Goal: Task Accomplishment & Management: Use online tool/utility

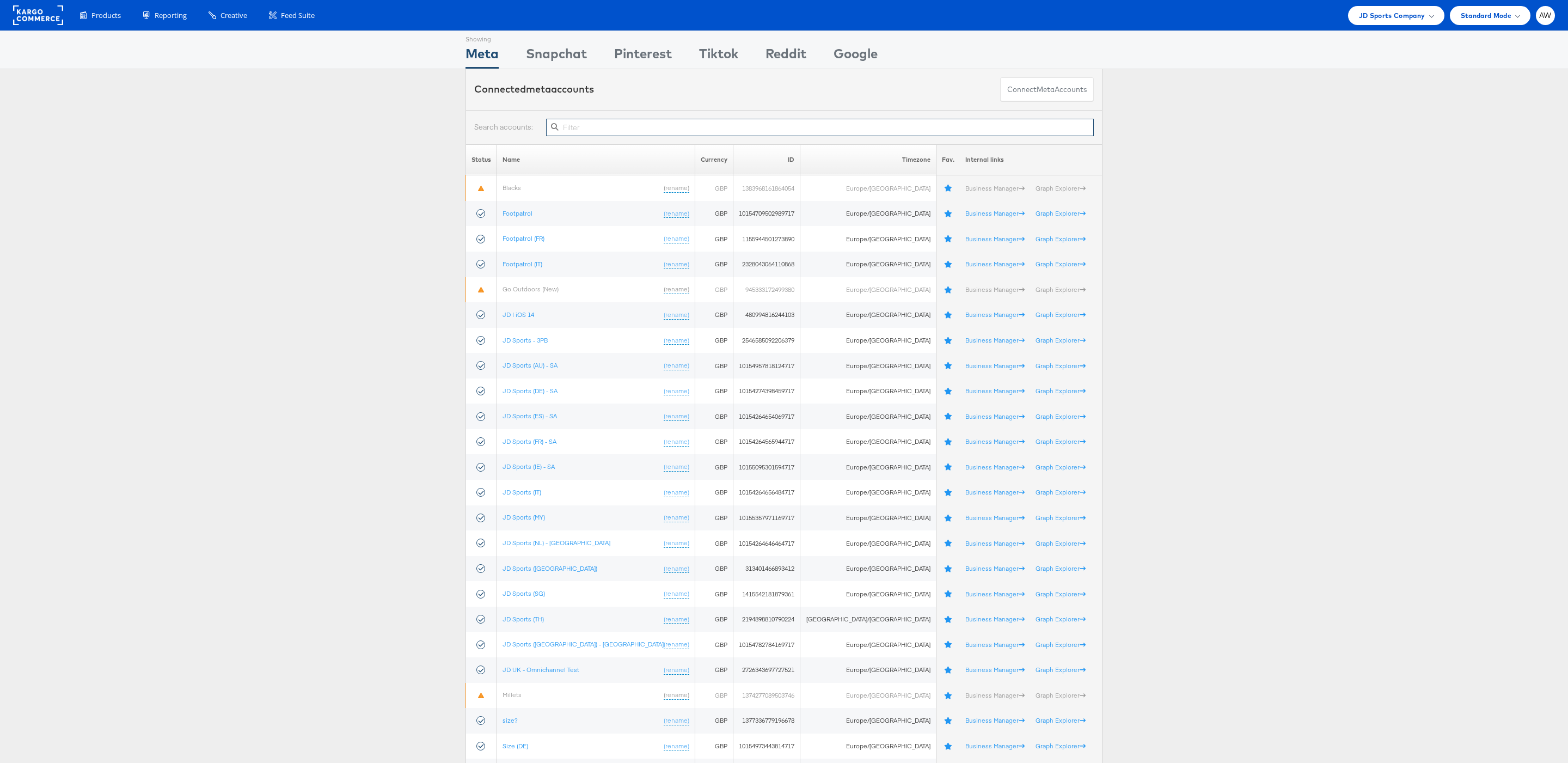
click at [856, 121] on input "text" at bounding box center [819, 127] width 548 height 17
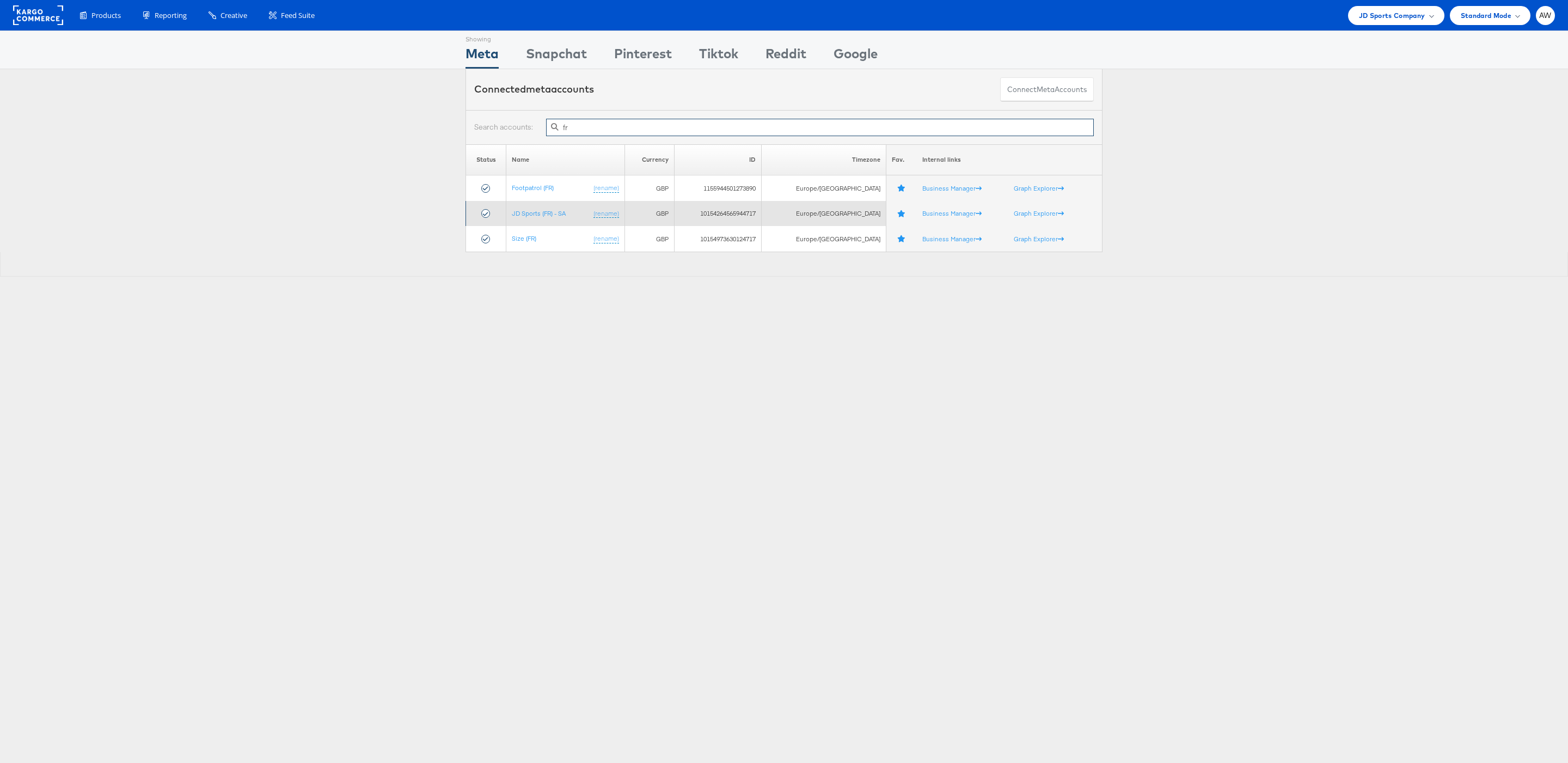
type input "fr"
click at [540, 208] on td "JD Sports (FR) - SA (rename)" at bounding box center [565, 213] width 118 height 26
click at [545, 216] on link "JD Sports (FR) - SA" at bounding box center [538, 213] width 54 height 8
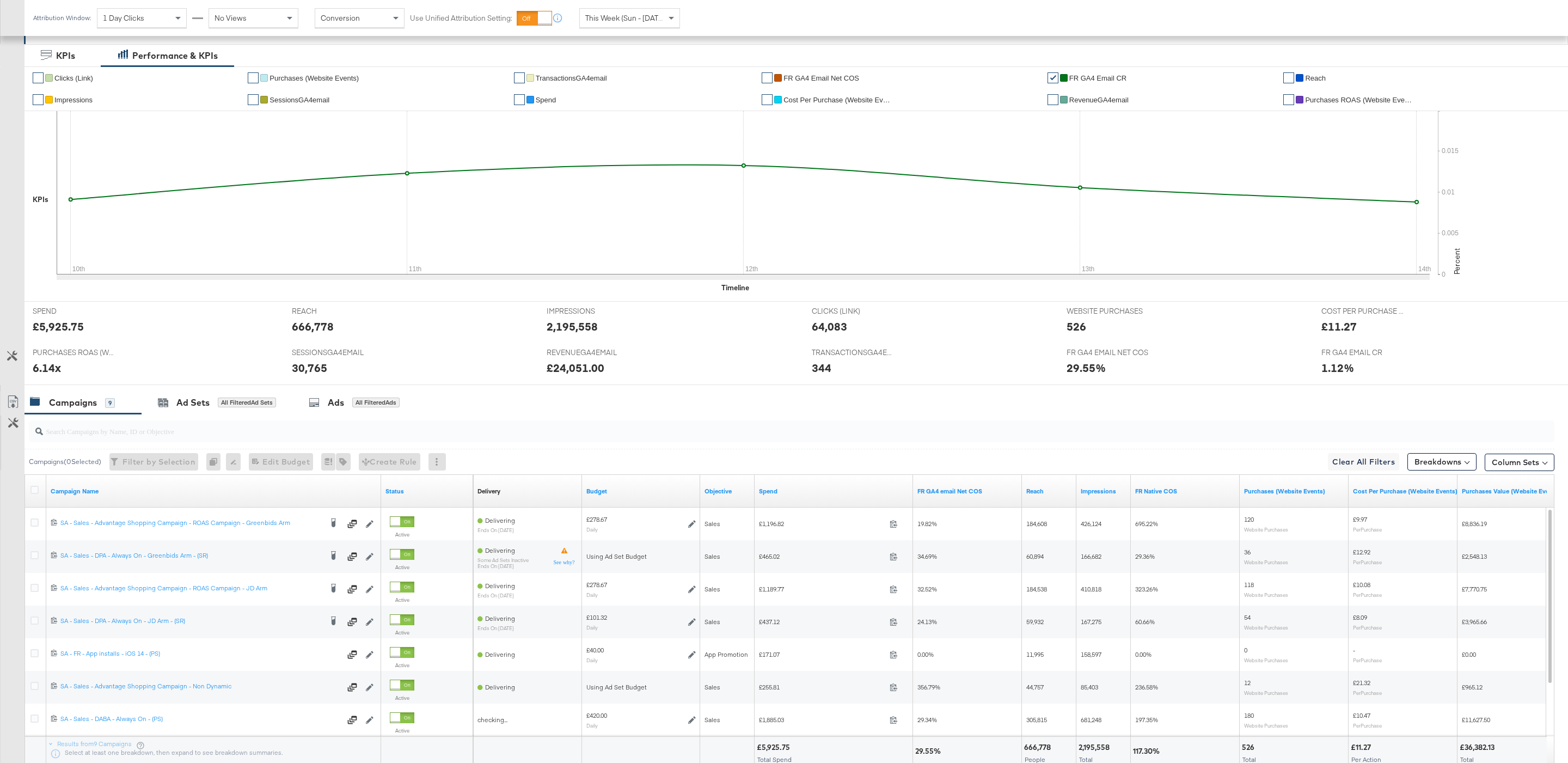
scroll to position [203, 0]
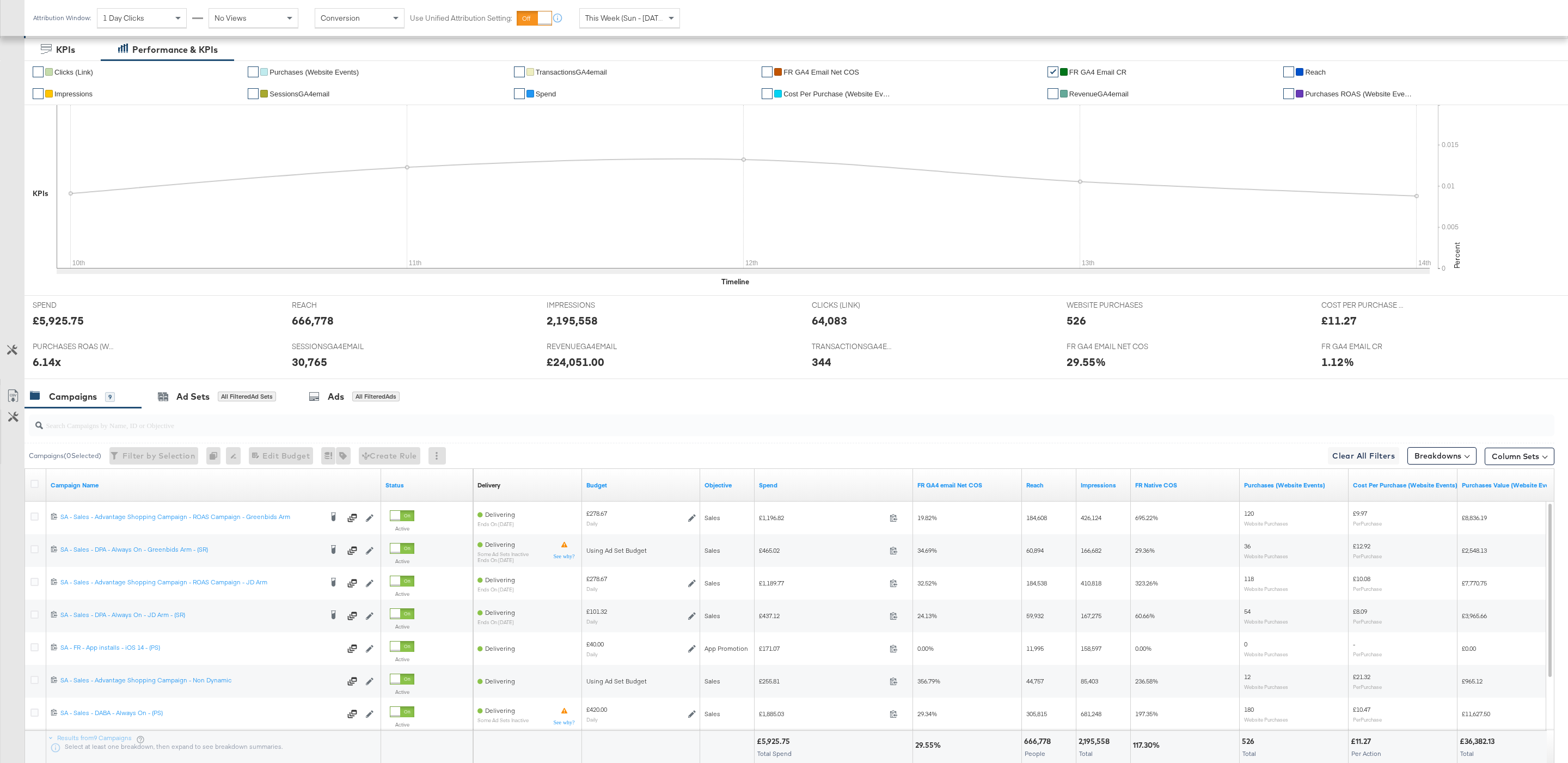
click at [853, 79] on li "✔ FR GA4 email Net COS" at bounding box center [900, 72] width 278 height 22
click at [835, 71] on span "FR GA4 email Net COS" at bounding box center [822, 72] width 76 height 8
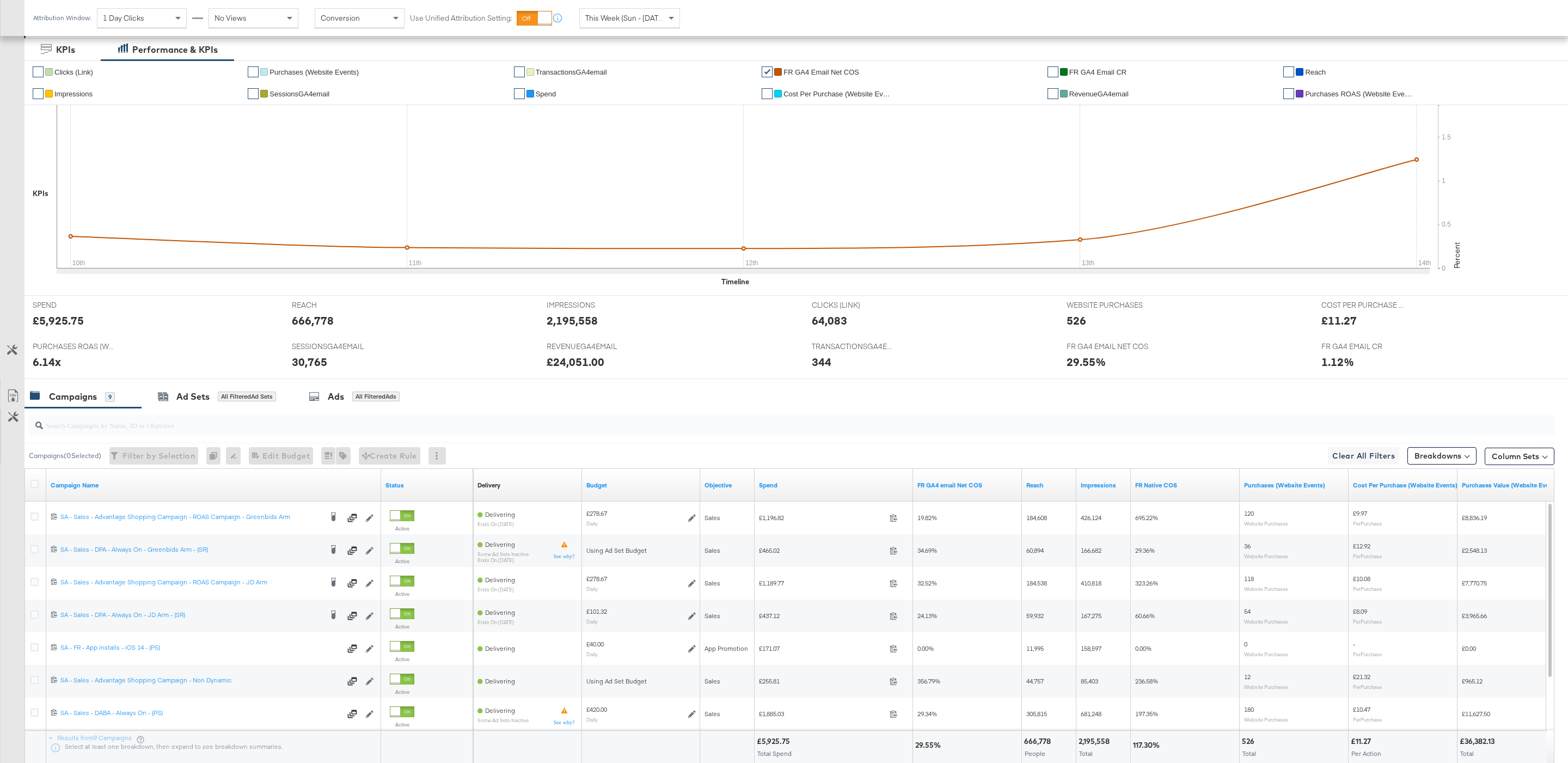
scroll to position [286, 0]
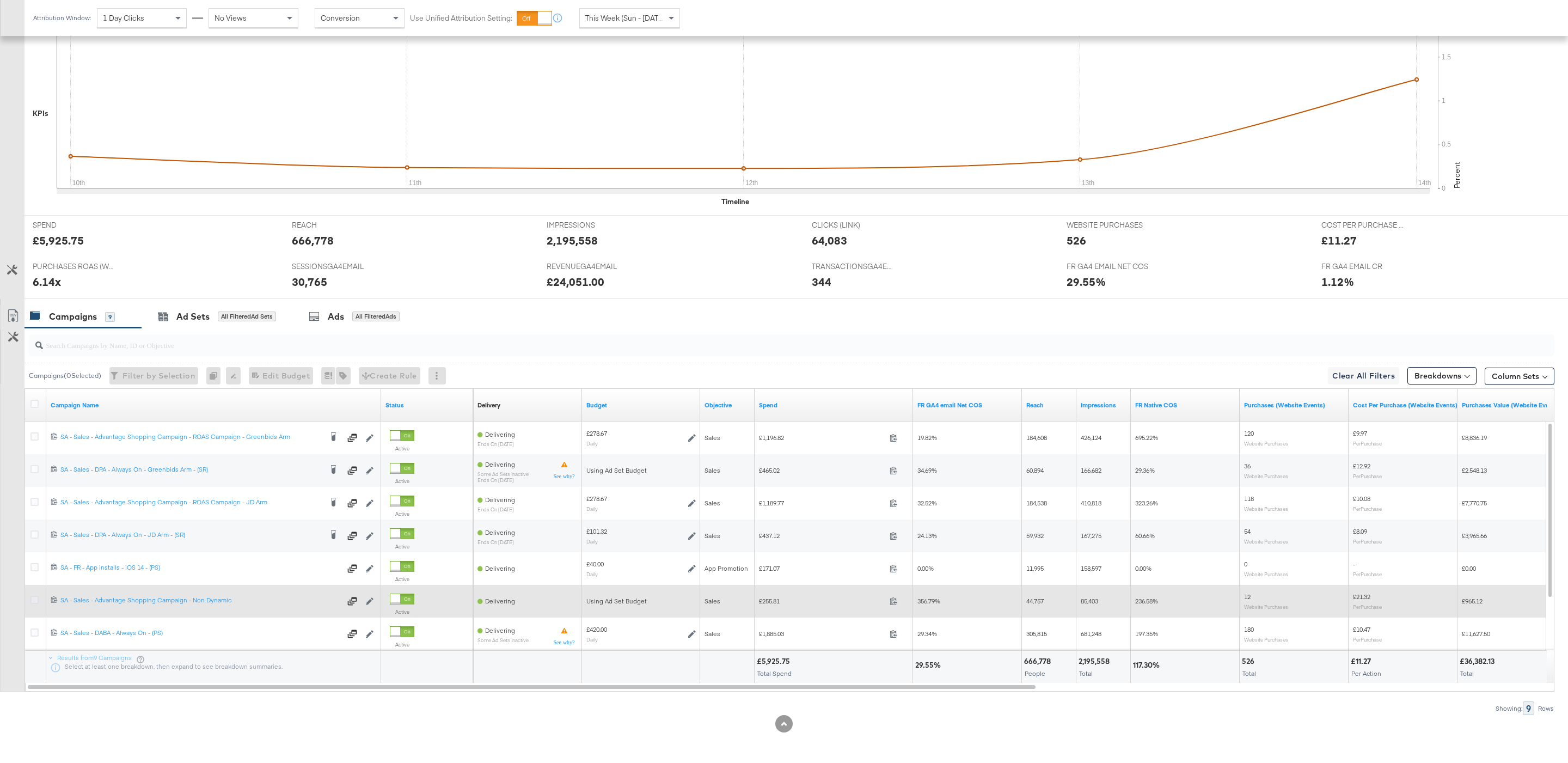
click at [36, 600] on icon at bounding box center [34, 600] width 8 height 8
click at [0, 0] on input "checkbox" at bounding box center [0, 0] width 0 height 0
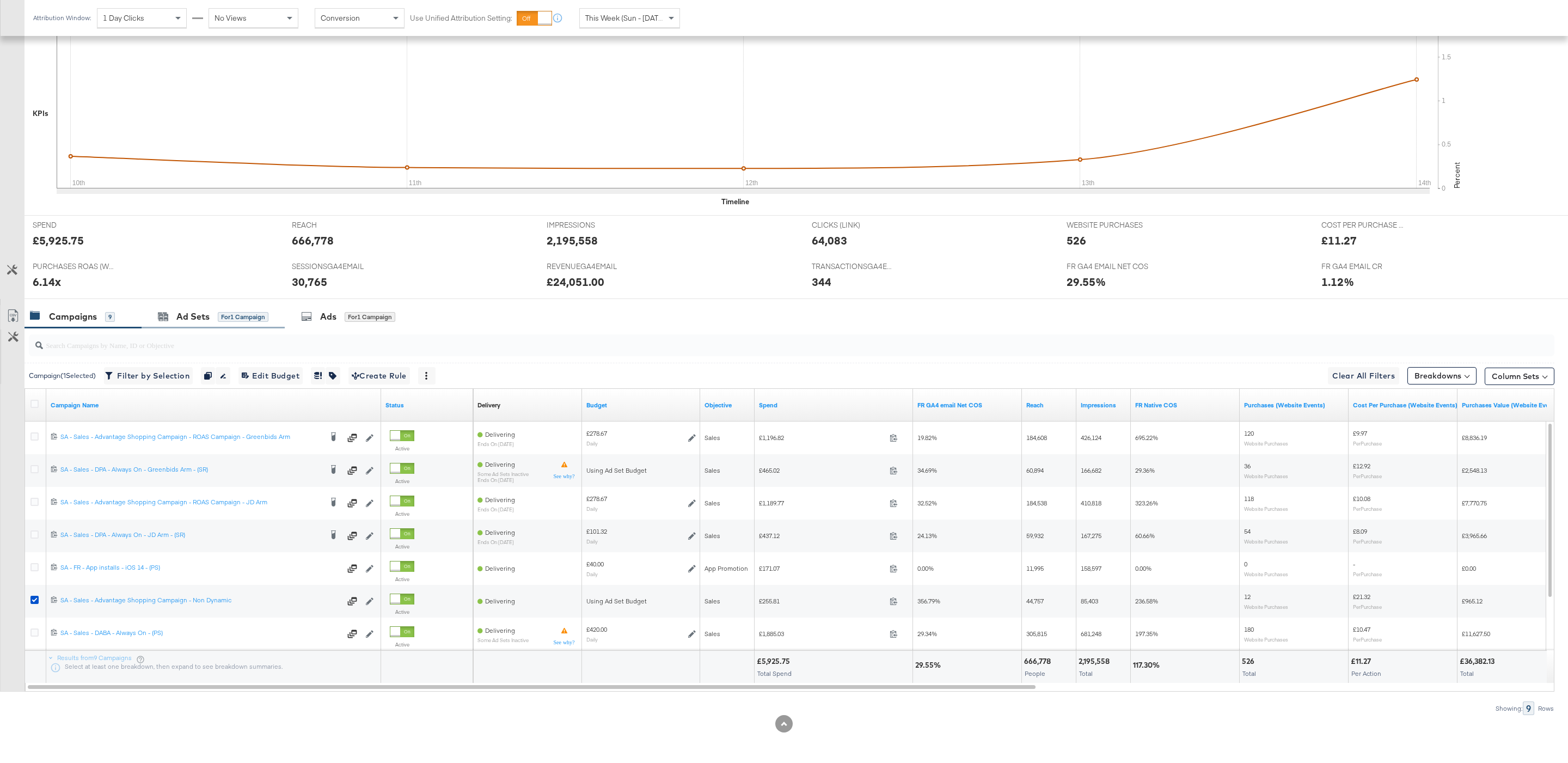
click at [250, 323] on div "Ad Sets for 1 Campaign" at bounding box center [213, 316] width 143 height 23
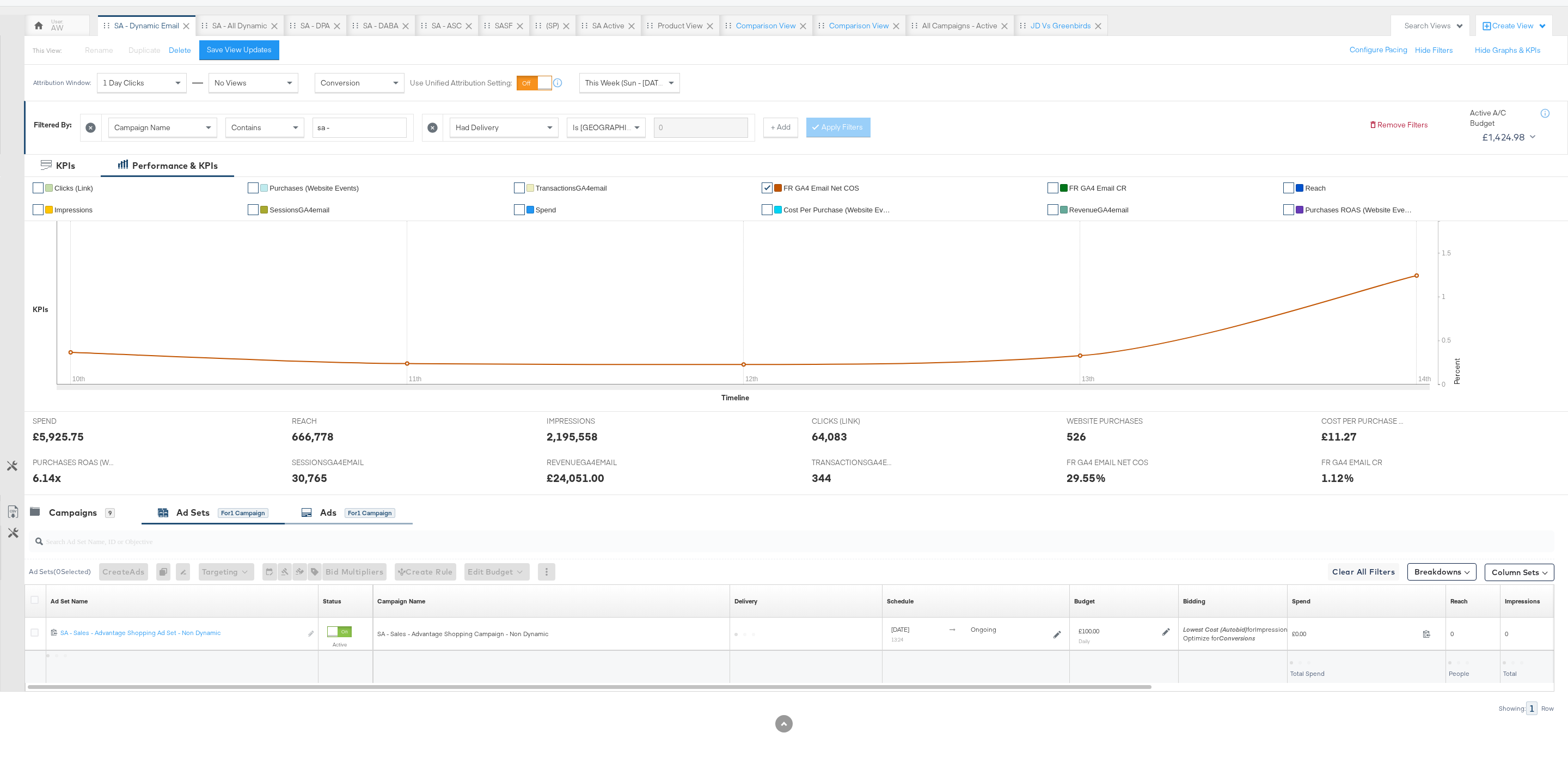
click at [369, 511] on div "for 1 Campaign" at bounding box center [369, 513] width 50 height 10
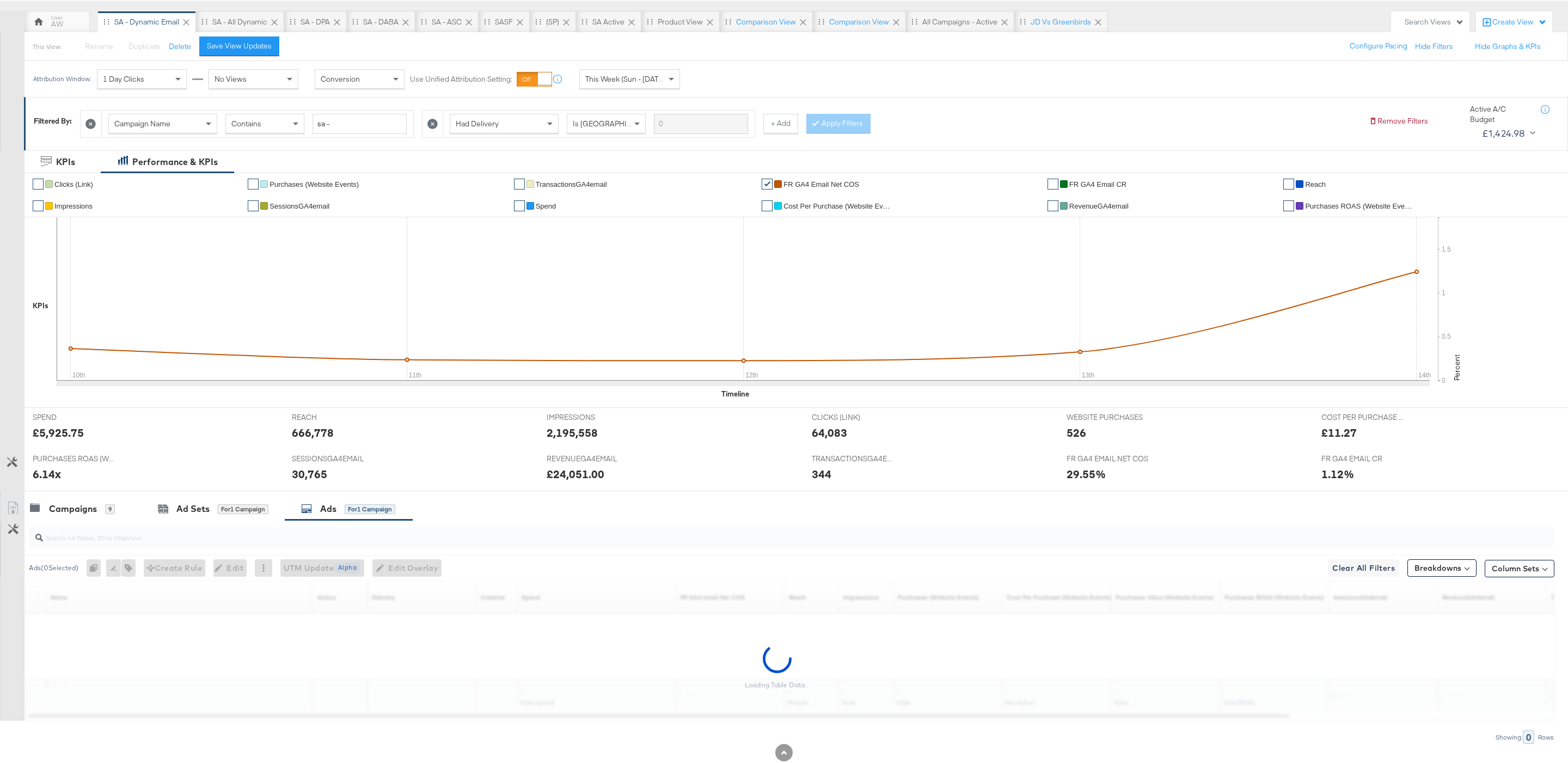
scroll to position [123, 0]
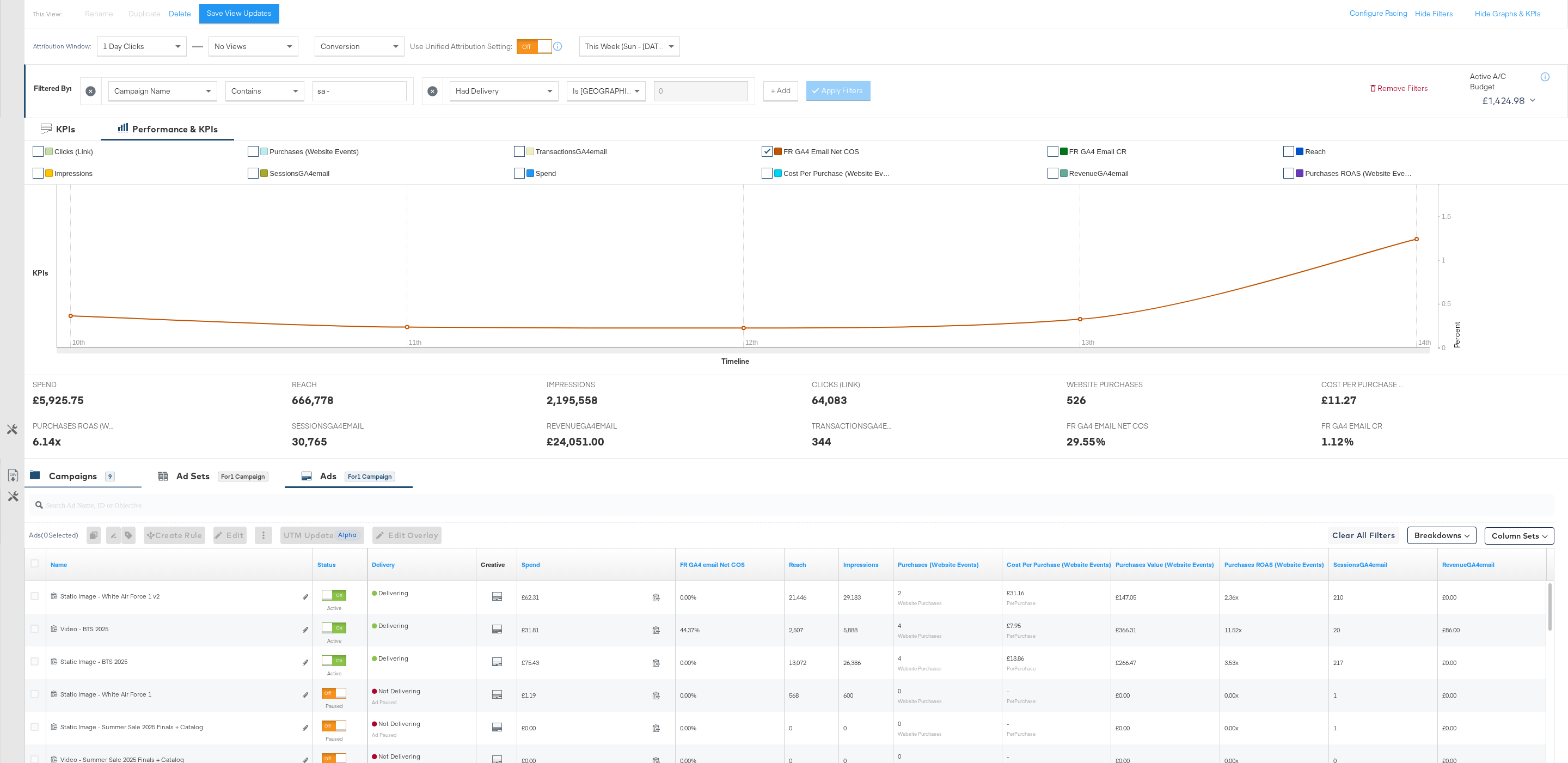
click at [92, 487] on div "Campaigns 9" at bounding box center [83, 476] width 117 height 23
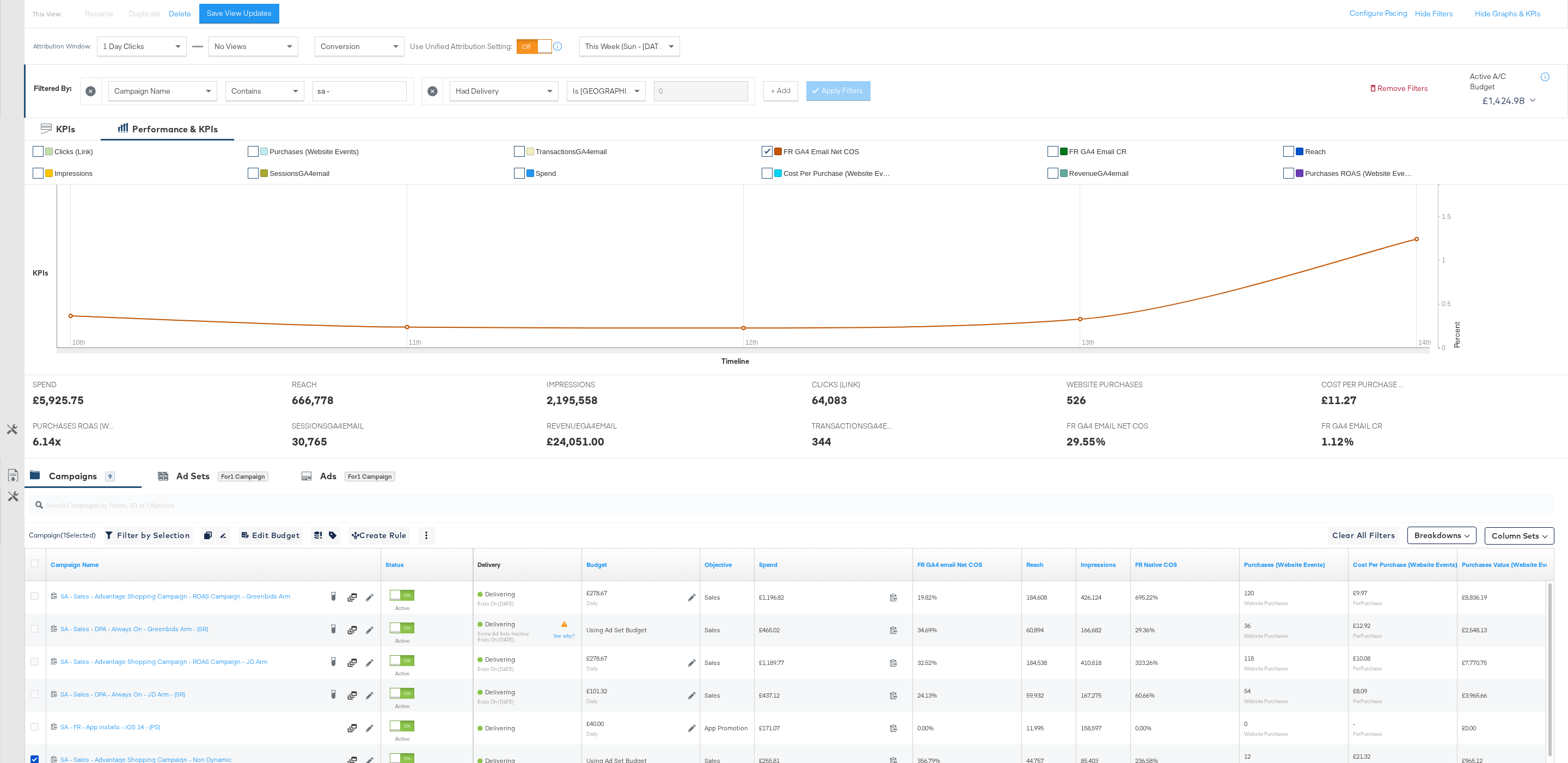
scroll to position [286, 0]
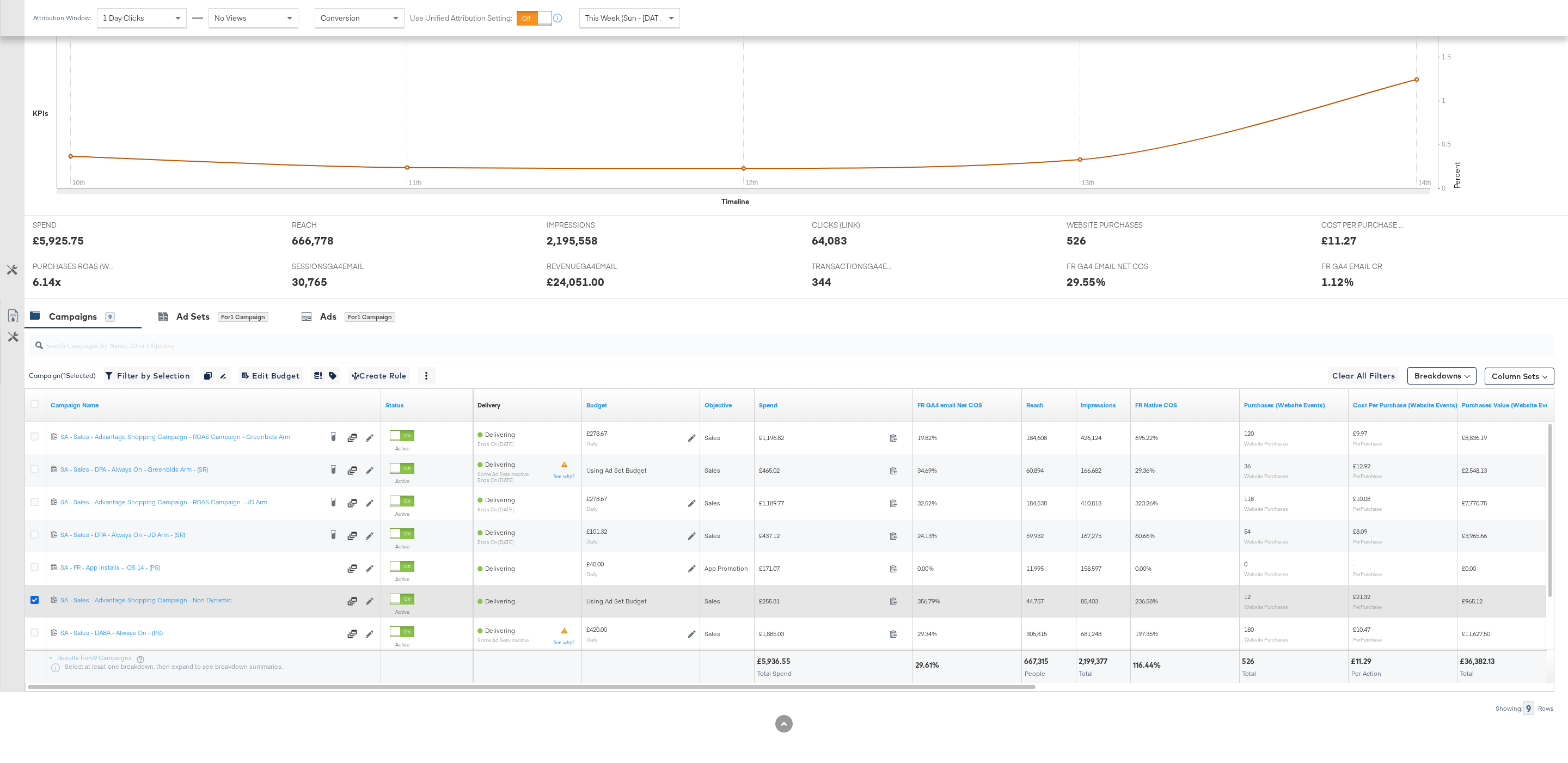
click at [35, 598] on icon at bounding box center [34, 600] width 8 height 8
click at [0, 0] on input "checkbox" at bounding box center [0, 0] width 0 height 0
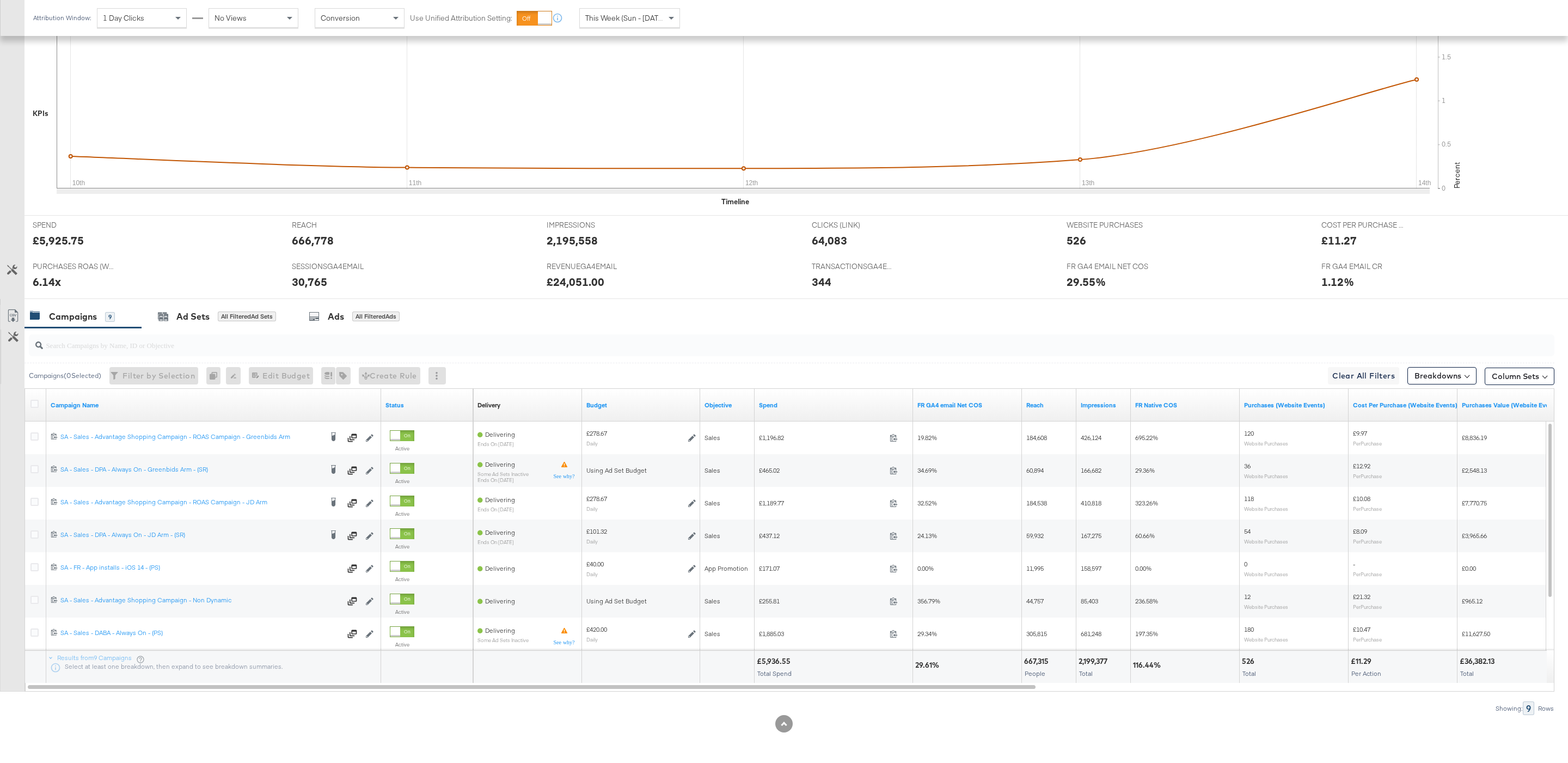
click at [617, 17] on span "This Week (Sun - [DATE])" at bounding box center [626, 18] width 81 height 10
